Goal: Task Accomplishment & Management: Manage account settings

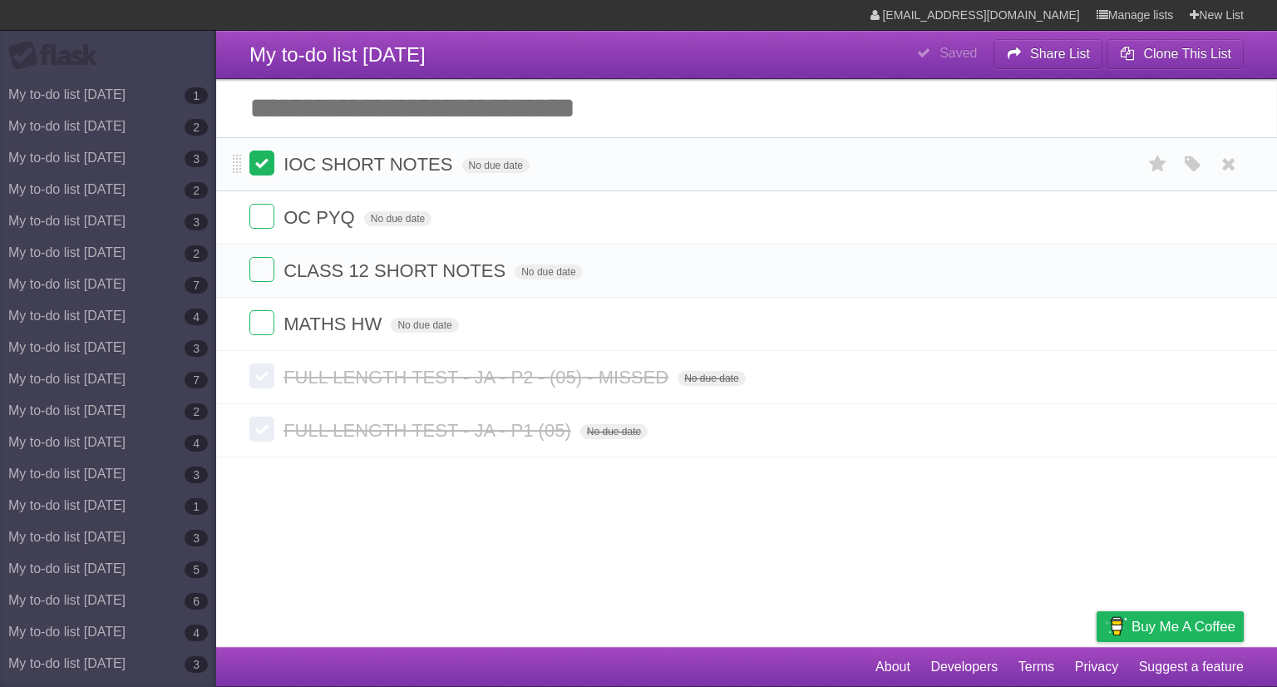
drag, startPoint x: 261, startPoint y: 157, endPoint x: 261, endPoint y: 166, distance: 9.1
click at [261, 157] on label at bounding box center [261, 163] width 25 height 25
click at [268, 276] on label at bounding box center [261, 269] width 25 height 25
click at [1222, 225] on icon at bounding box center [1228, 217] width 23 height 27
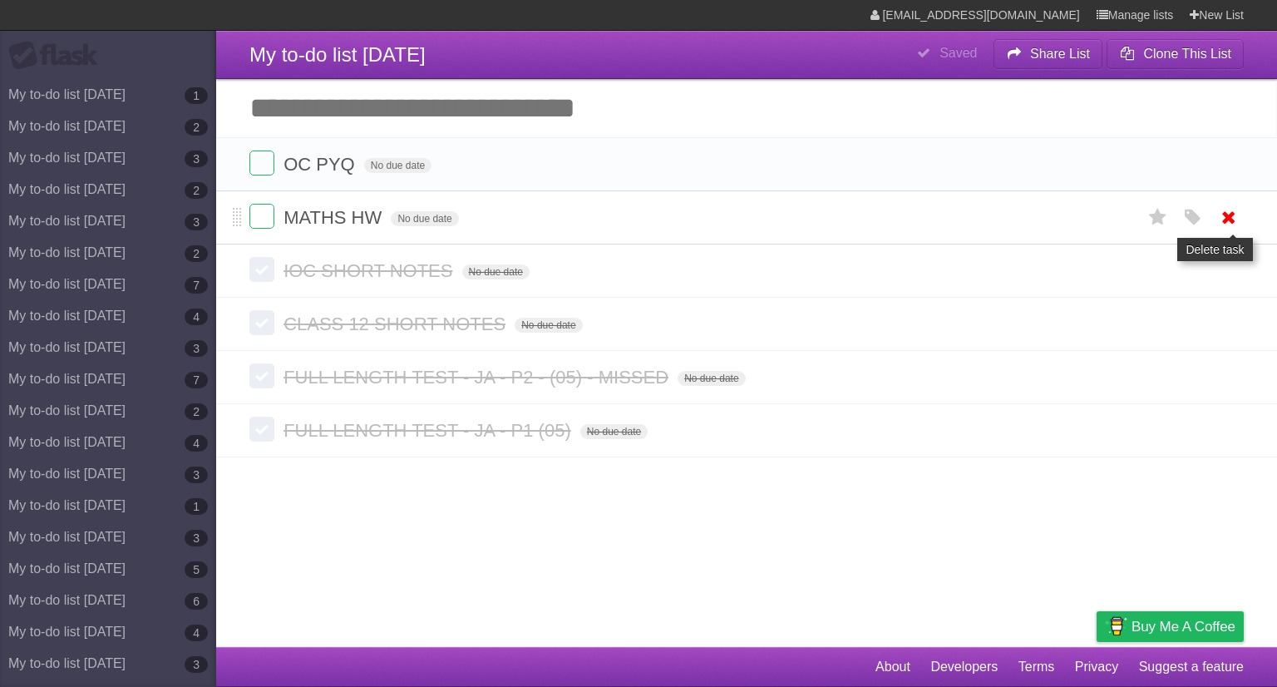
click at [1241, 210] on link at bounding box center [1229, 217] width 32 height 27
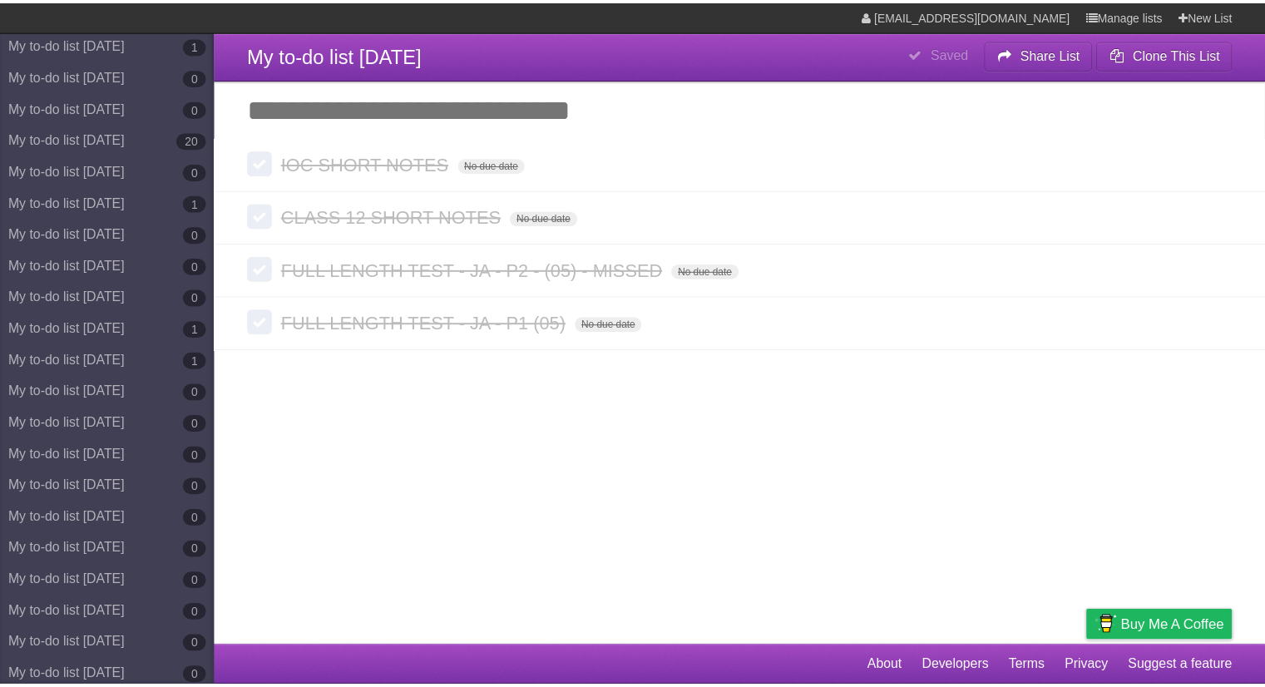
scroll to position [9259, 0]
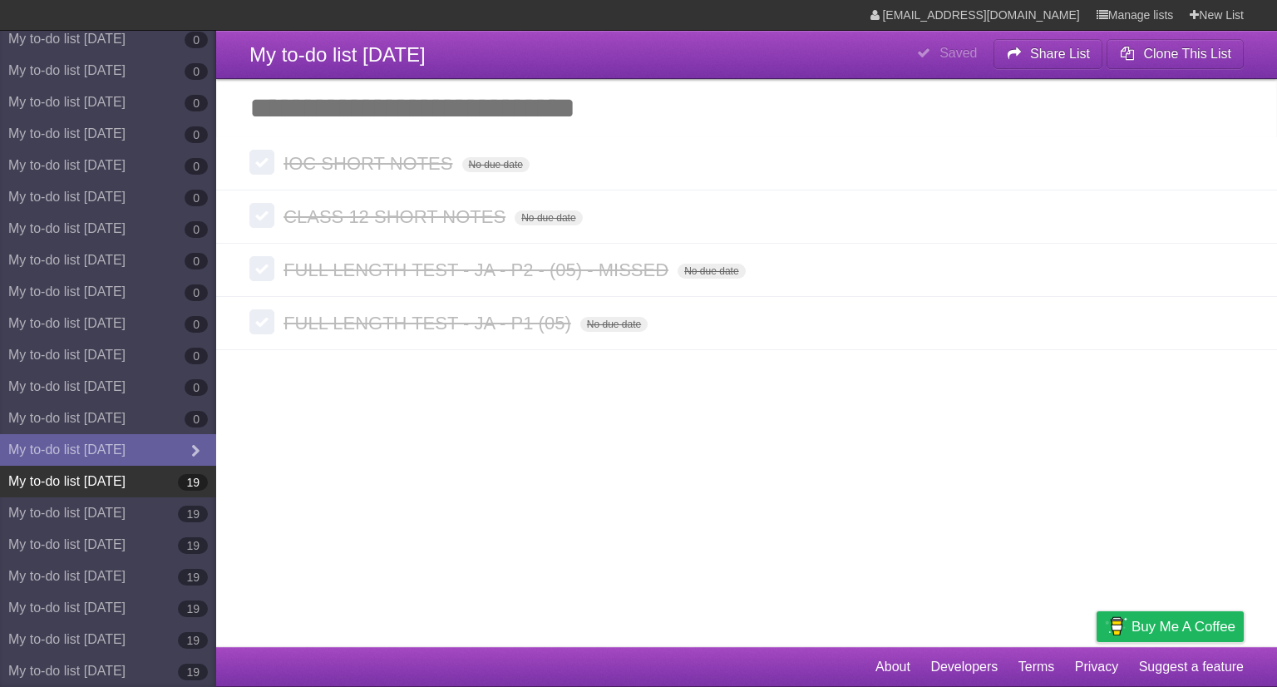
click at [150, 476] on link "My to-do list [DATE] 19" at bounding box center [108, 482] width 216 height 32
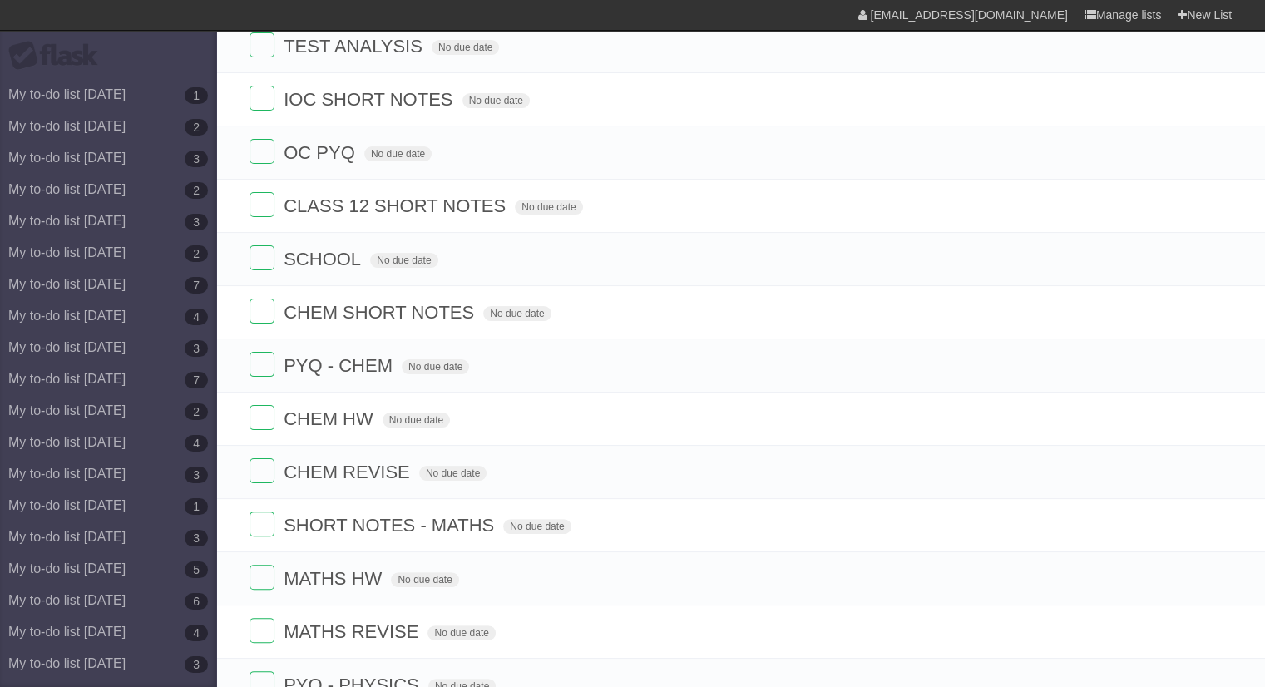
scroll to position [412, 0]
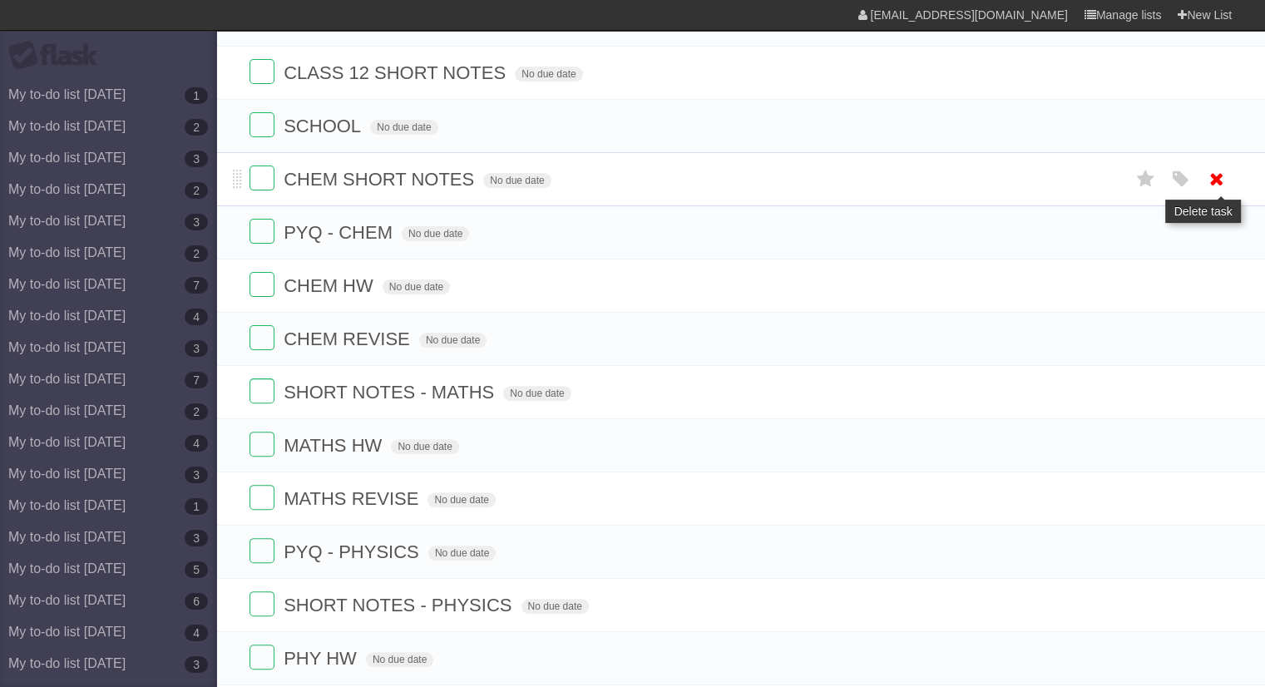
click at [1211, 189] on icon at bounding box center [1216, 178] width 23 height 27
click at [1217, 230] on icon at bounding box center [1216, 232] width 23 height 27
click at [1224, 287] on icon at bounding box center [1216, 285] width 23 height 27
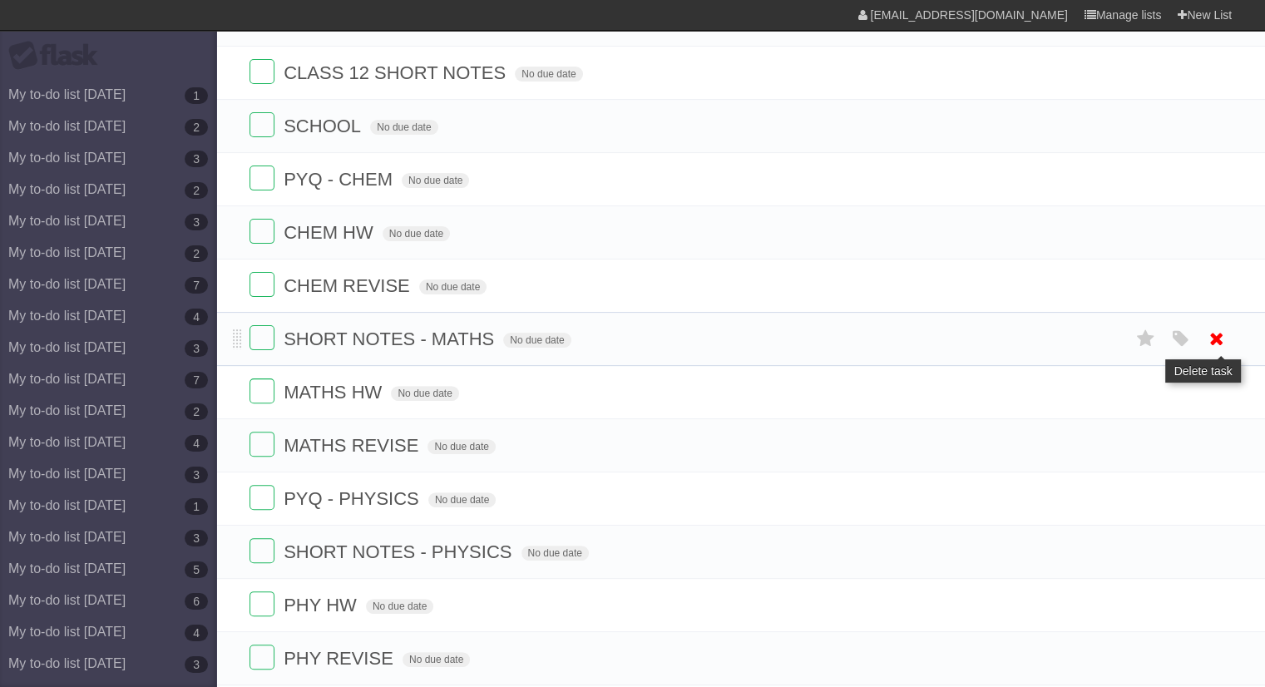
click at [1222, 347] on icon at bounding box center [1216, 338] width 23 height 27
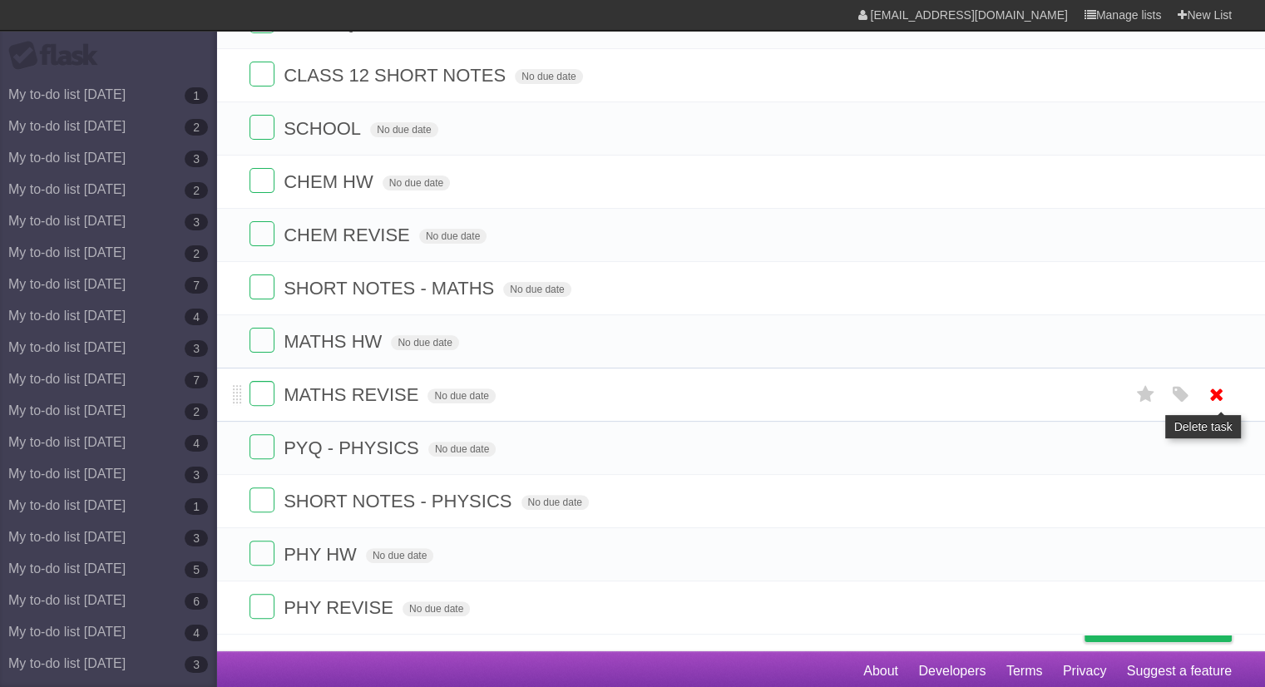
click at [1224, 387] on icon at bounding box center [1216, 394] width 23 height 27
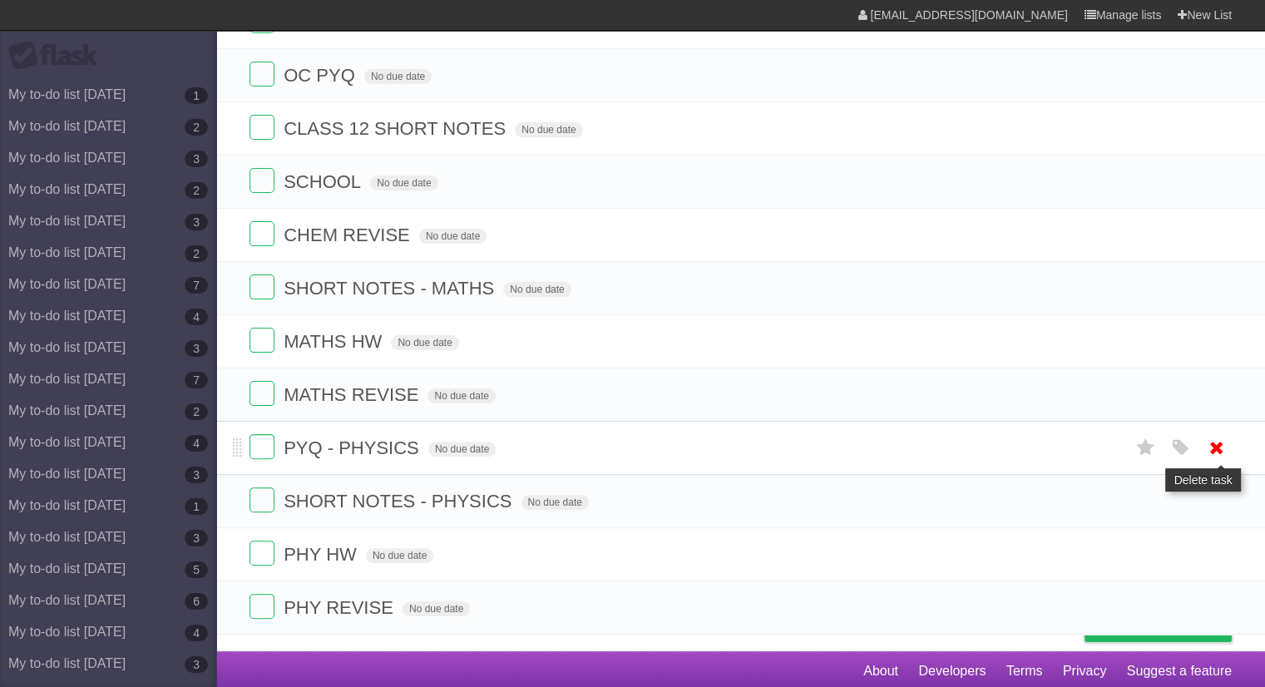
click at [1221, 447] on icon at bounding box center [1216, 447] width 23 height 27
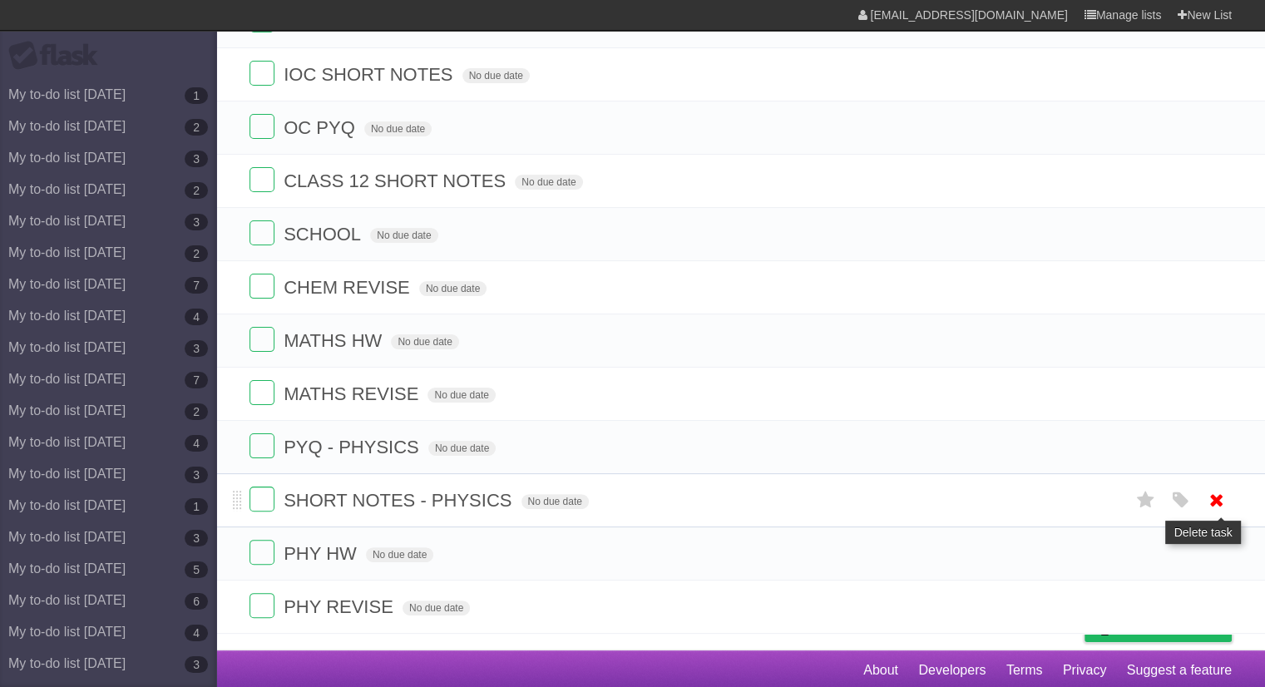
click at [1227, 500] on link at bounding box center [1217, 499] width 32 height 27
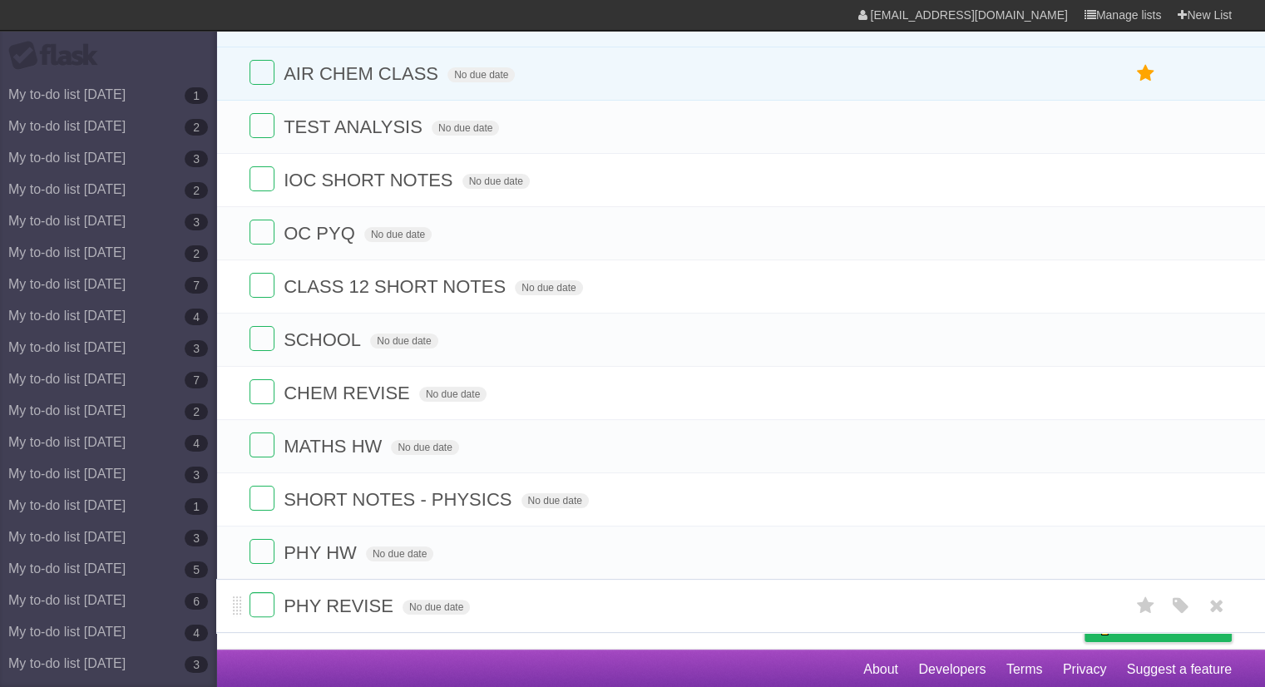
click at [1231, 583] on li "PHY REVISE No due date White Red Blue Green Purple Orange" at bounding box center [740, 606] width 1049 height 54
click at [1220, 555] on icon at bounding box center [1216, 552] width 23 height 27
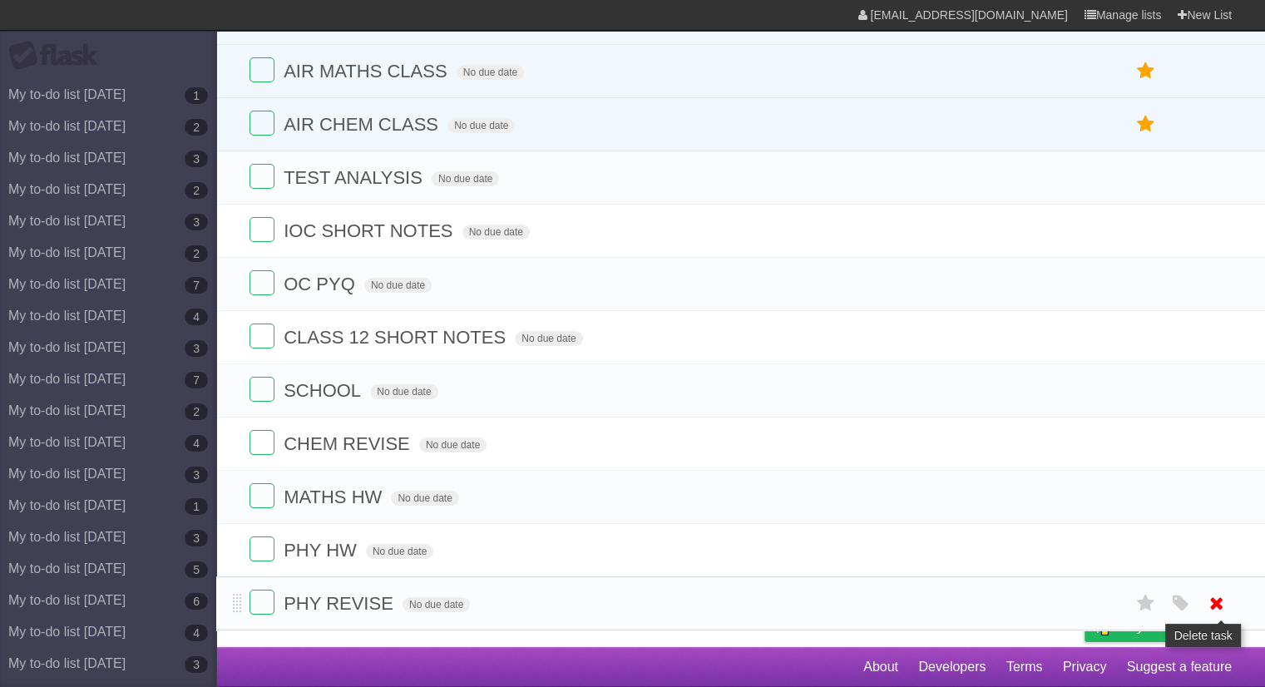
scroll to position [145, 0]
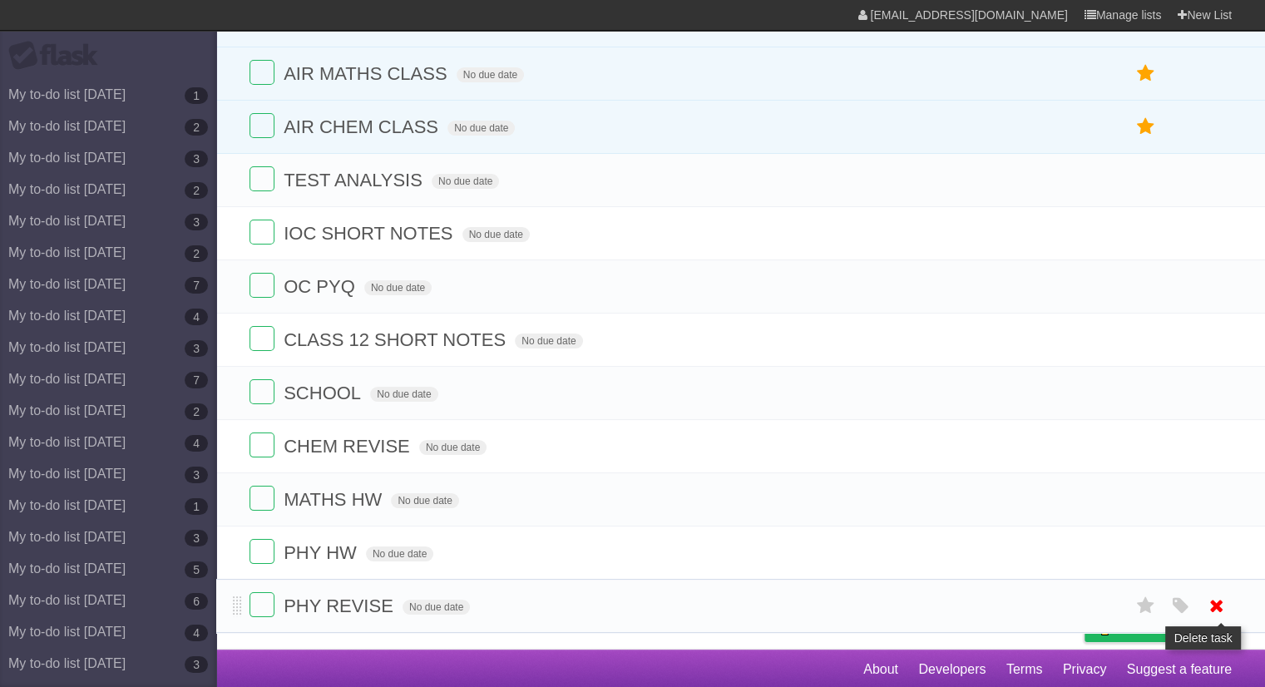
click at [1213, 615] on icon at bounding box center [1216, 605] width 23 height 27
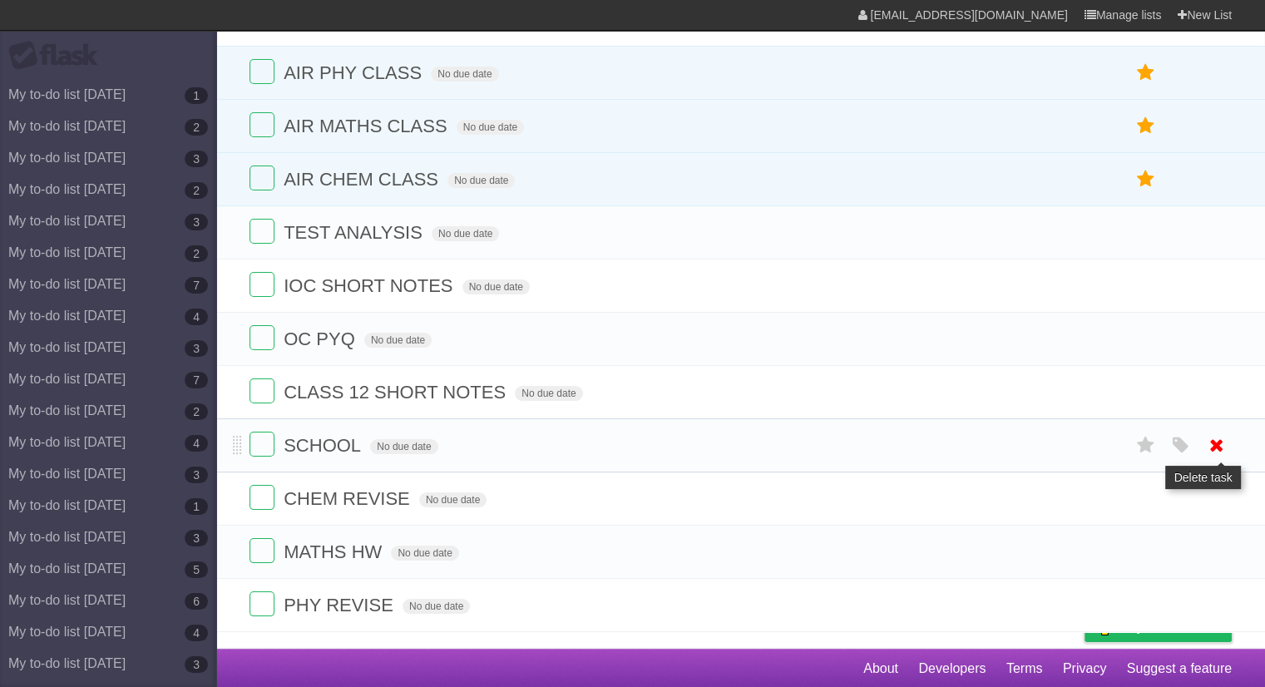
scroll to position [39, 0]
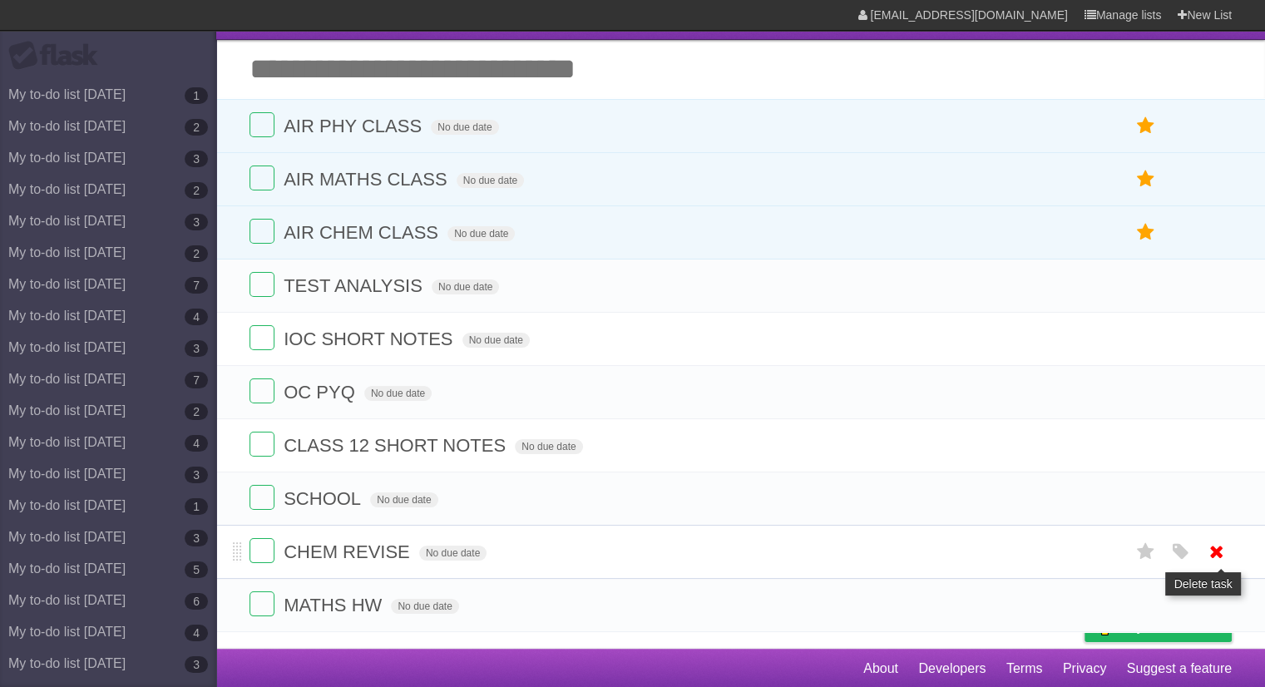
click at [1231, 554] on link at bounding box center [1217, 551] width 32 height 27
click at [1217, 598] on icon at bounding box center [1216, 604] width 23 height 27
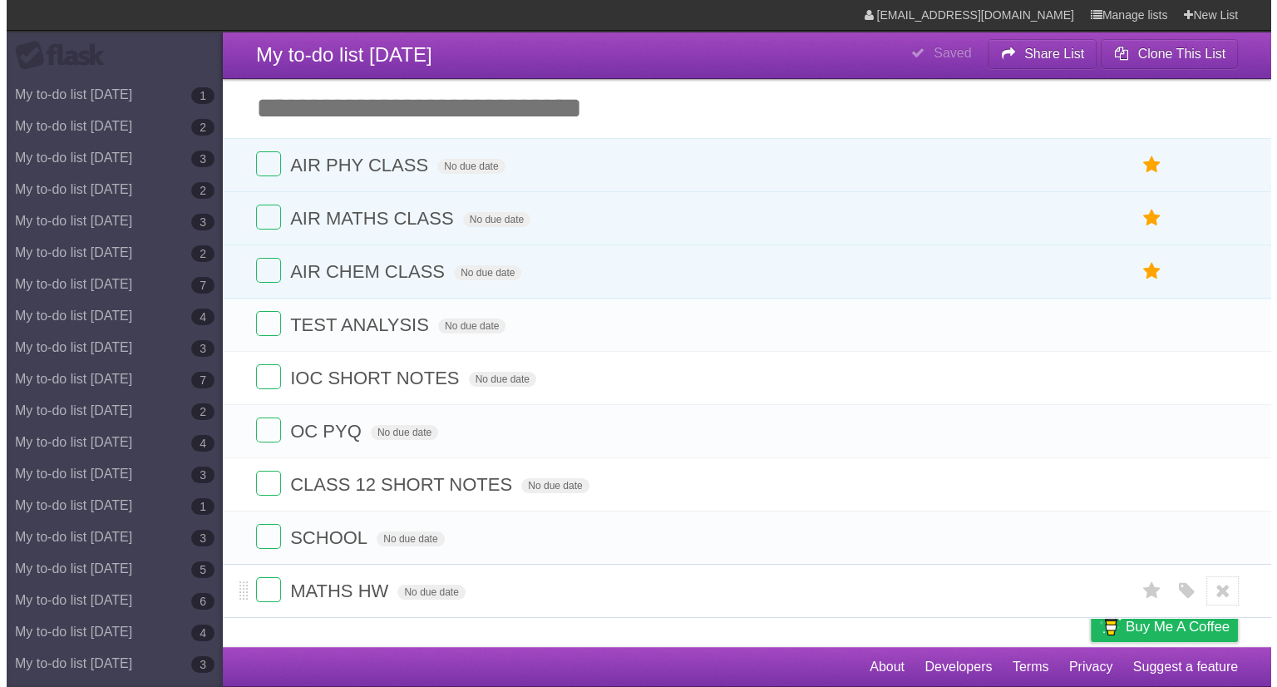
scroll to position [0, 0]
